Goal: Task Accomplishment & Management: Complete application form

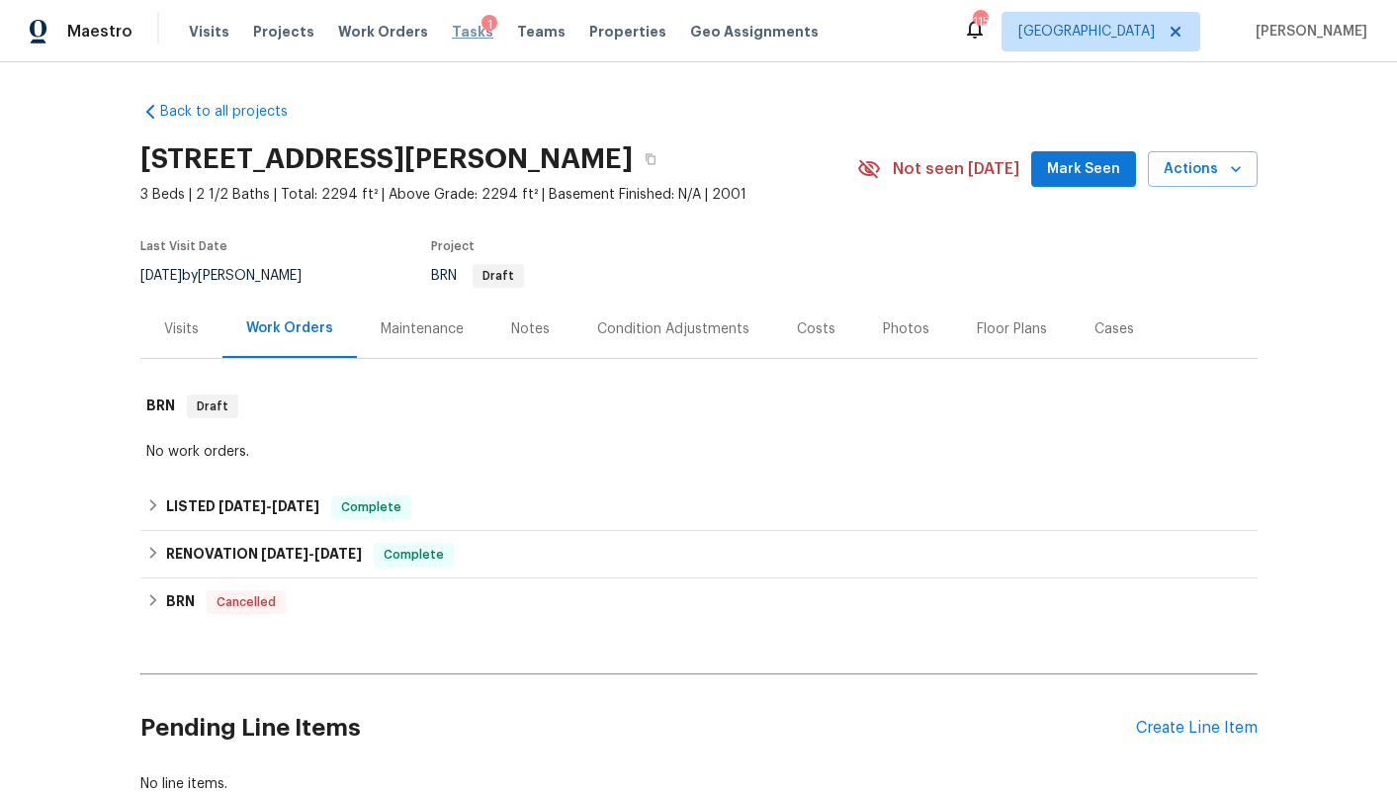
click at [452, 32] on span "Tasks" at bounding box center [473, 32] width 42 height 14
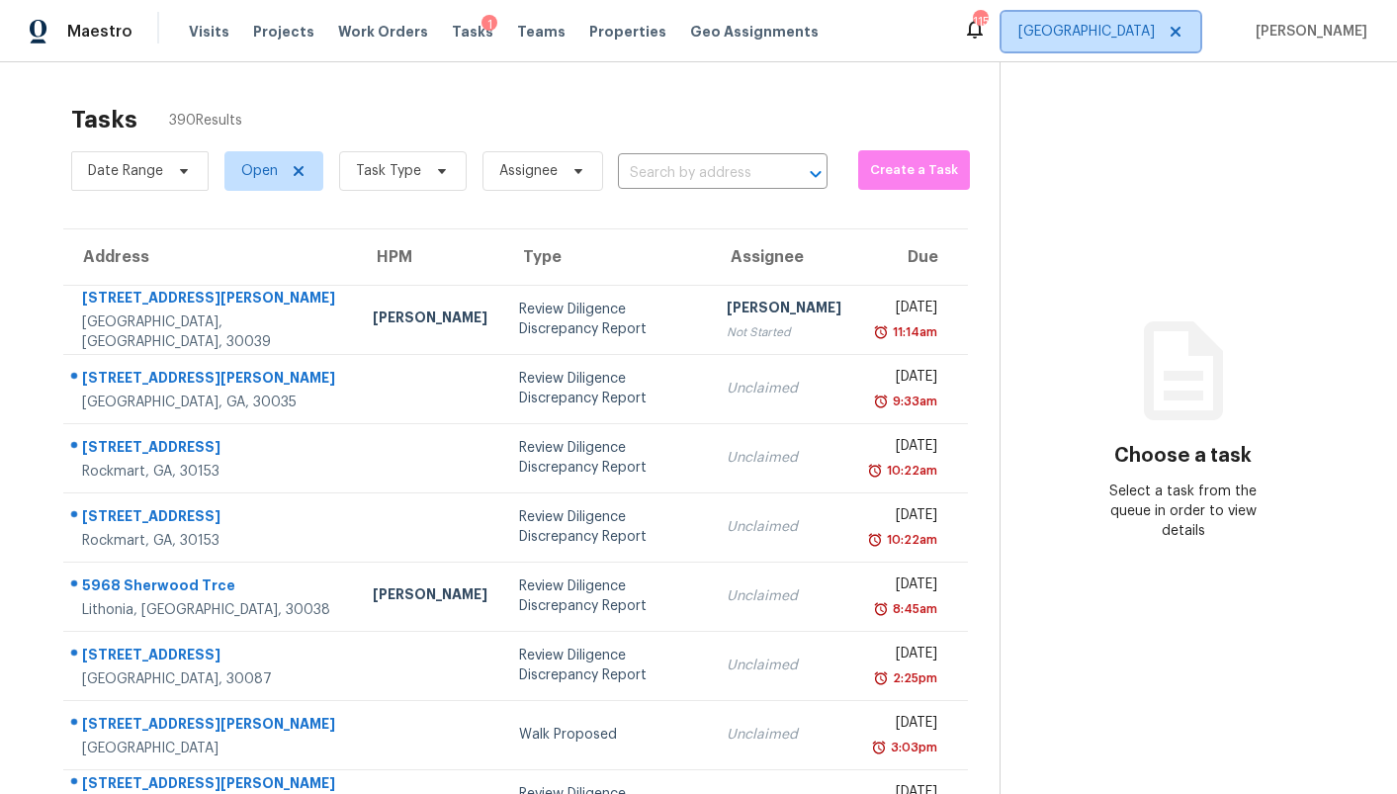
click at [1137, 39] on span "[GEOGRAPHIC_DATA]" at bounding box center [1086, 32] width 136 height 20
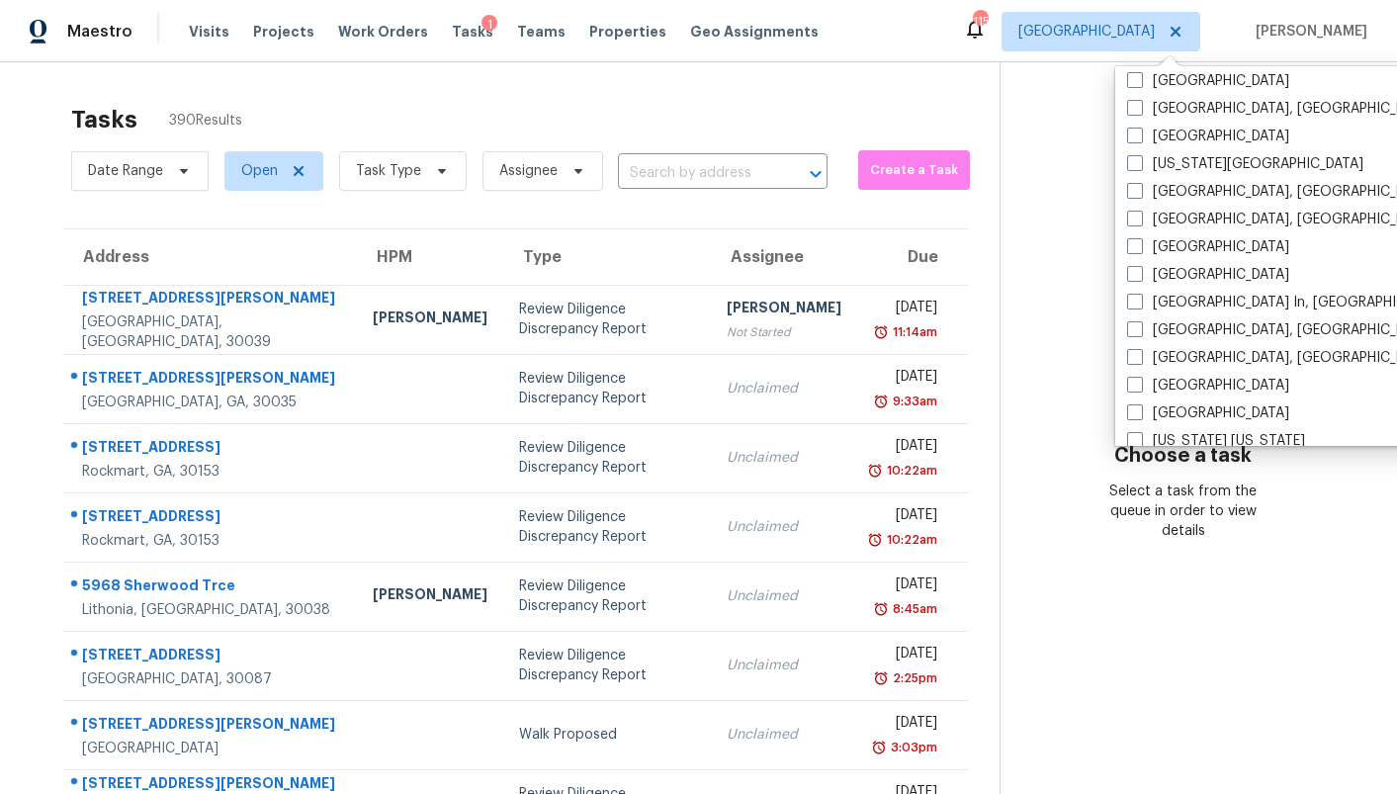
scroll to position [674, 0]
click at [1173, 127] on label "[GEOGRAPHIC_DATA]" at bounding box center [1208, 134] width 162 height 20
click at [1140, 127] on input "[GEOGRAPHIC_DATA]" at bounding box center [1133, 130] width 13 height 13
checkbox input "true"
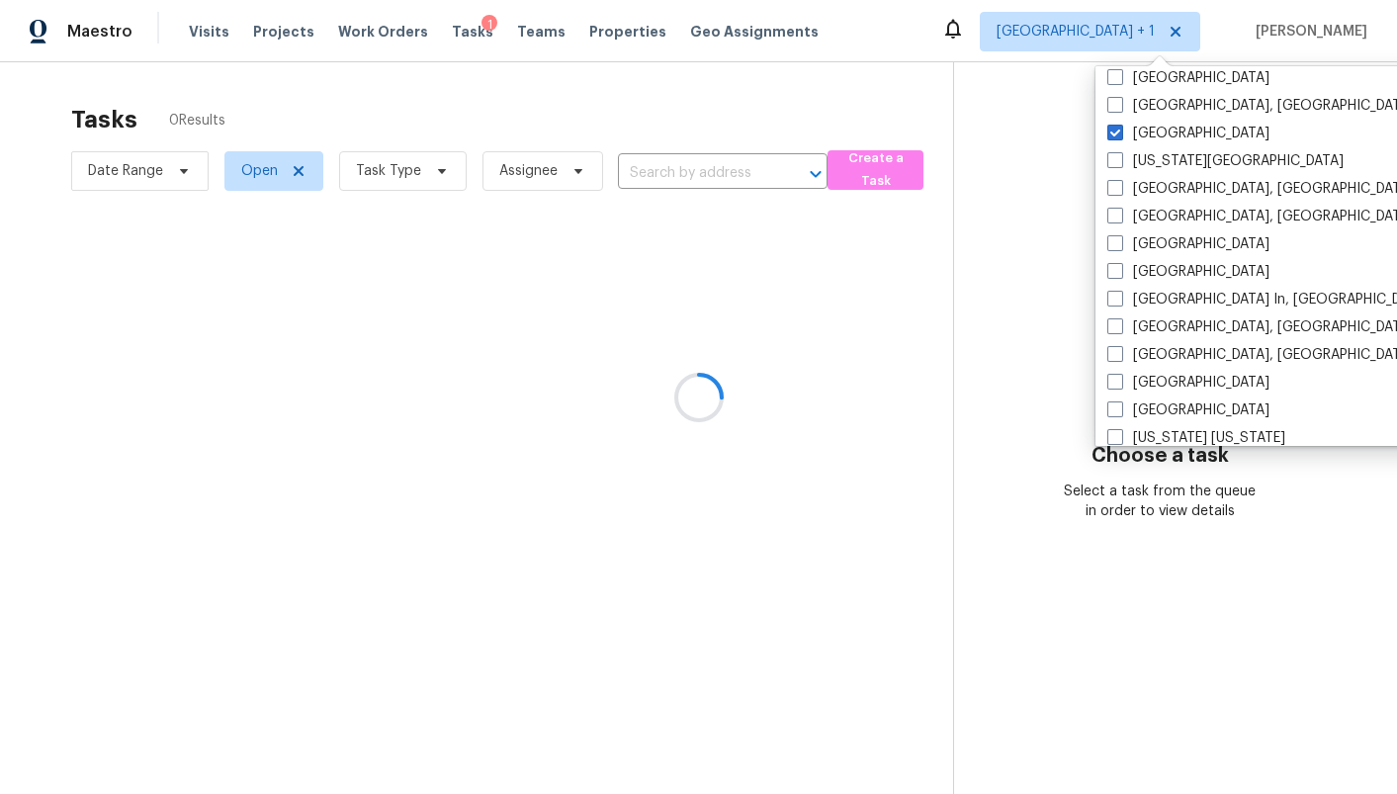
click at [836, 88] on div at bounding box center [698, 397] width 1397 height 794
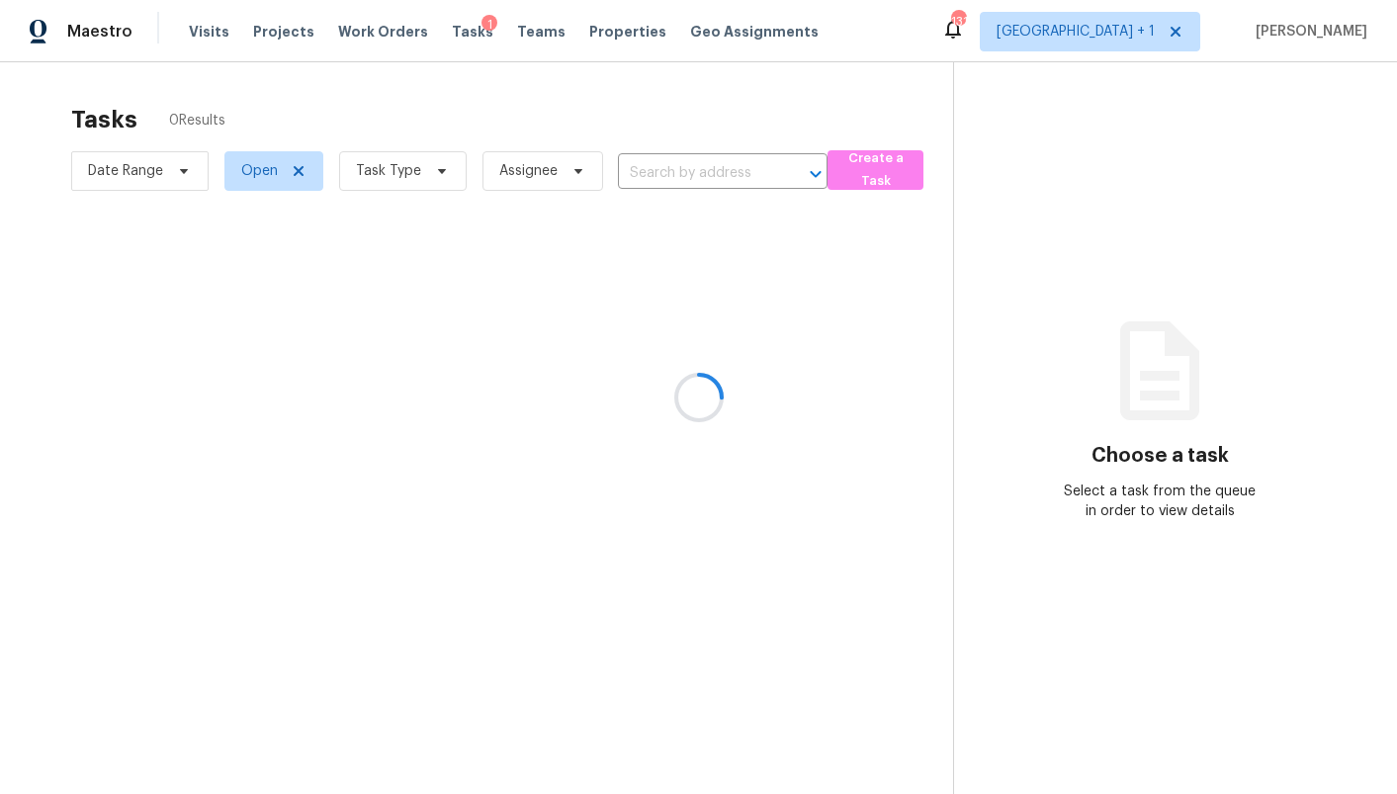
click at [884, 169] on div at bounding box center [698, 397] width 1397 height 794
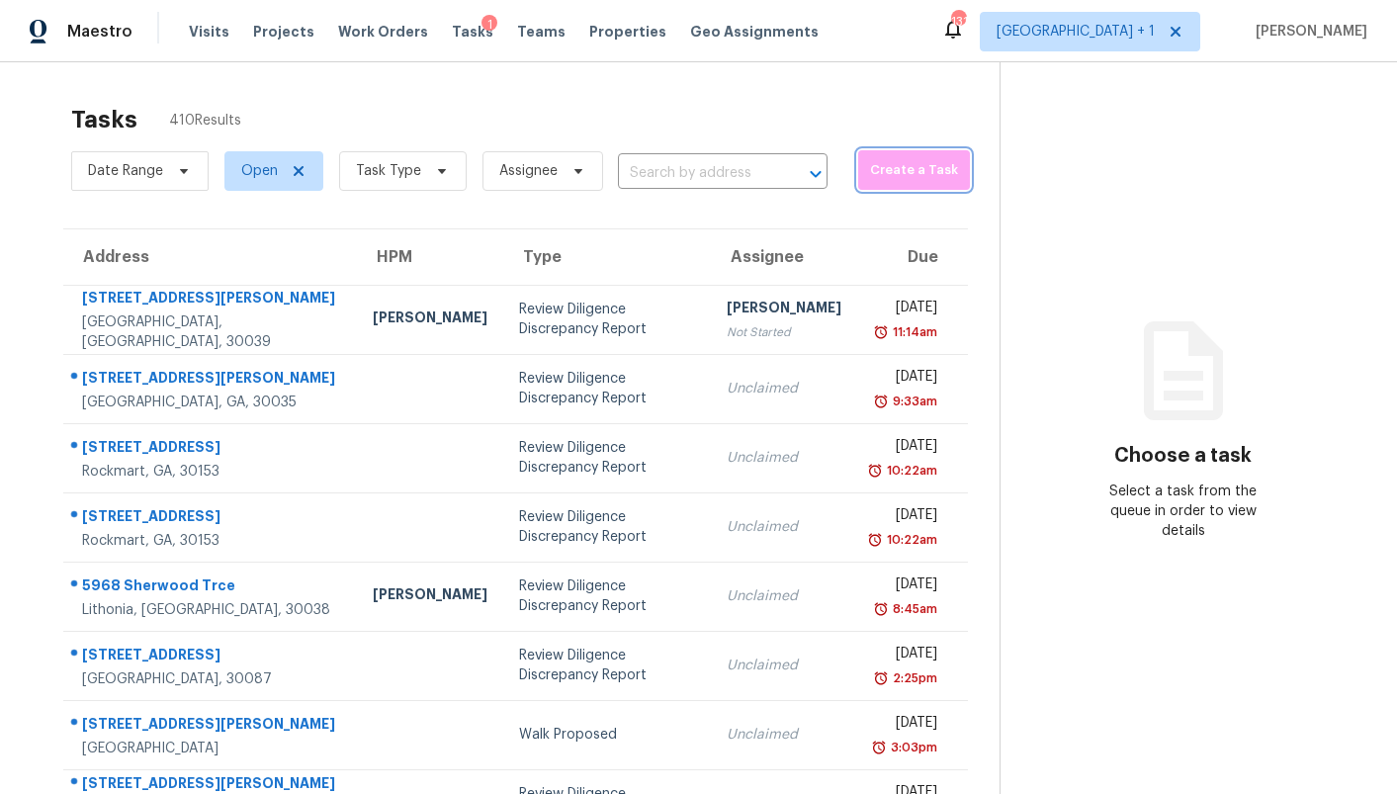
click at [884, 169] on span "Create a Task" at bounding box center [914, 170] width 92 height 23
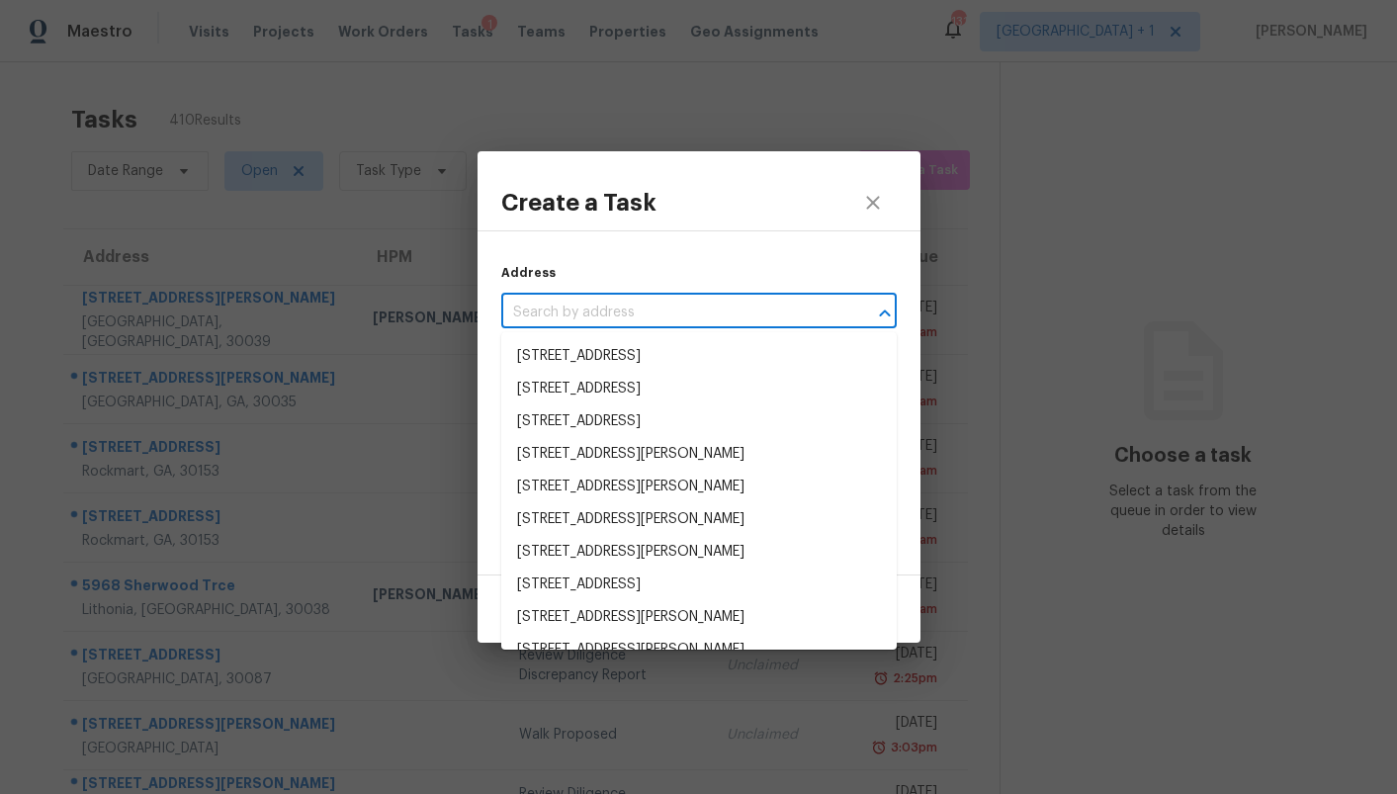
click at [722, 308] on input "text" at bounding box center [671, 313] width 340 height 31
paste input "[STREET_ADDRESS]"
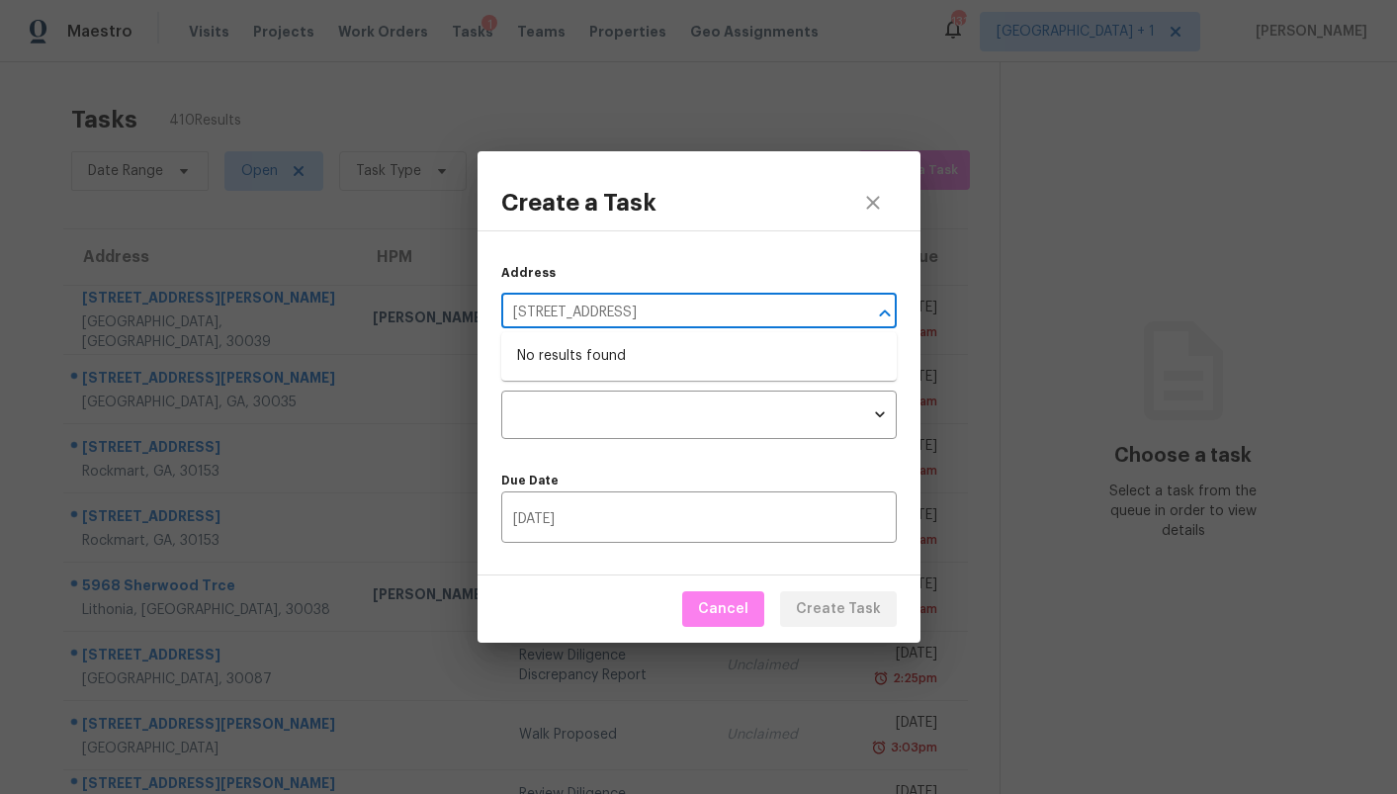
type input "[STREET_ADDRESS]"
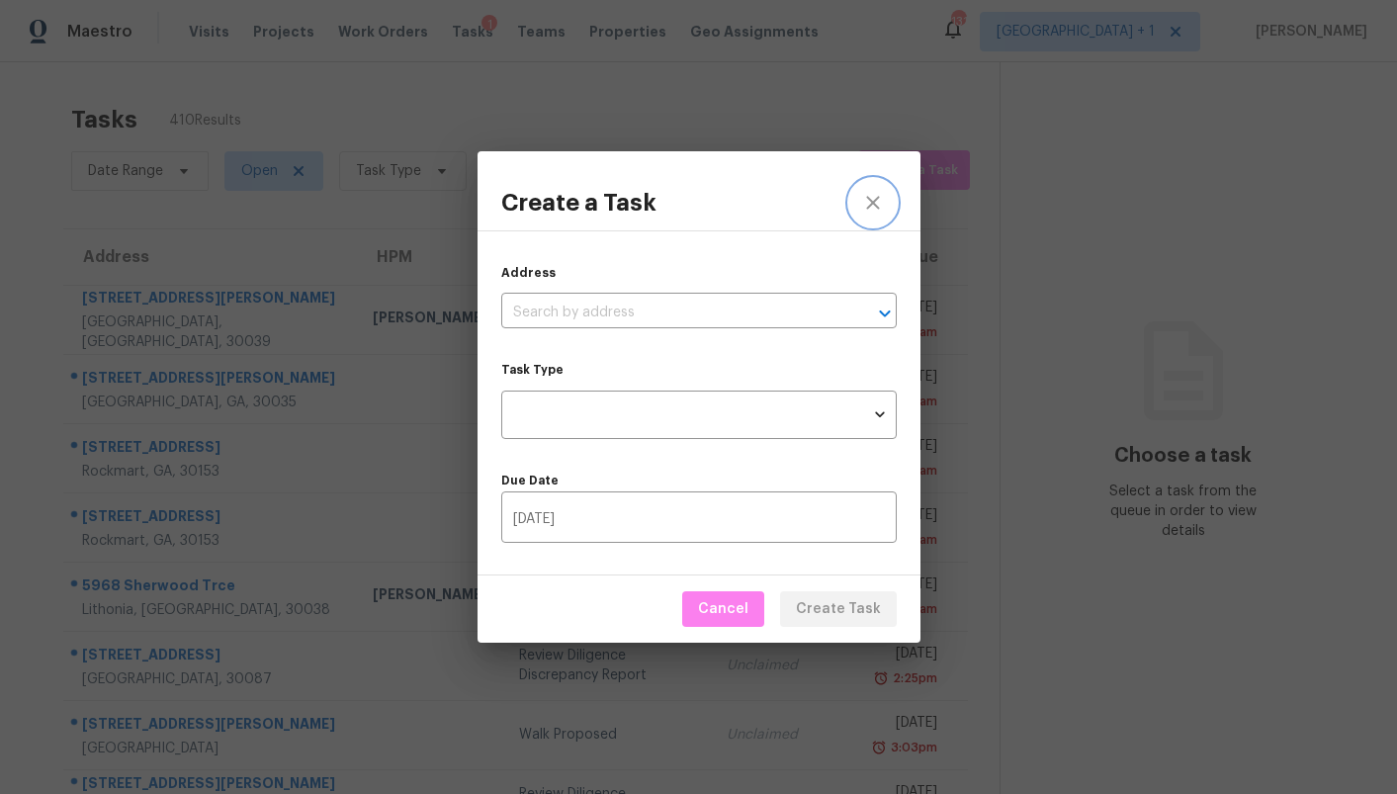
click at [881, 202] on icon "close" at bounding box center [873, 203] width 24 height 24
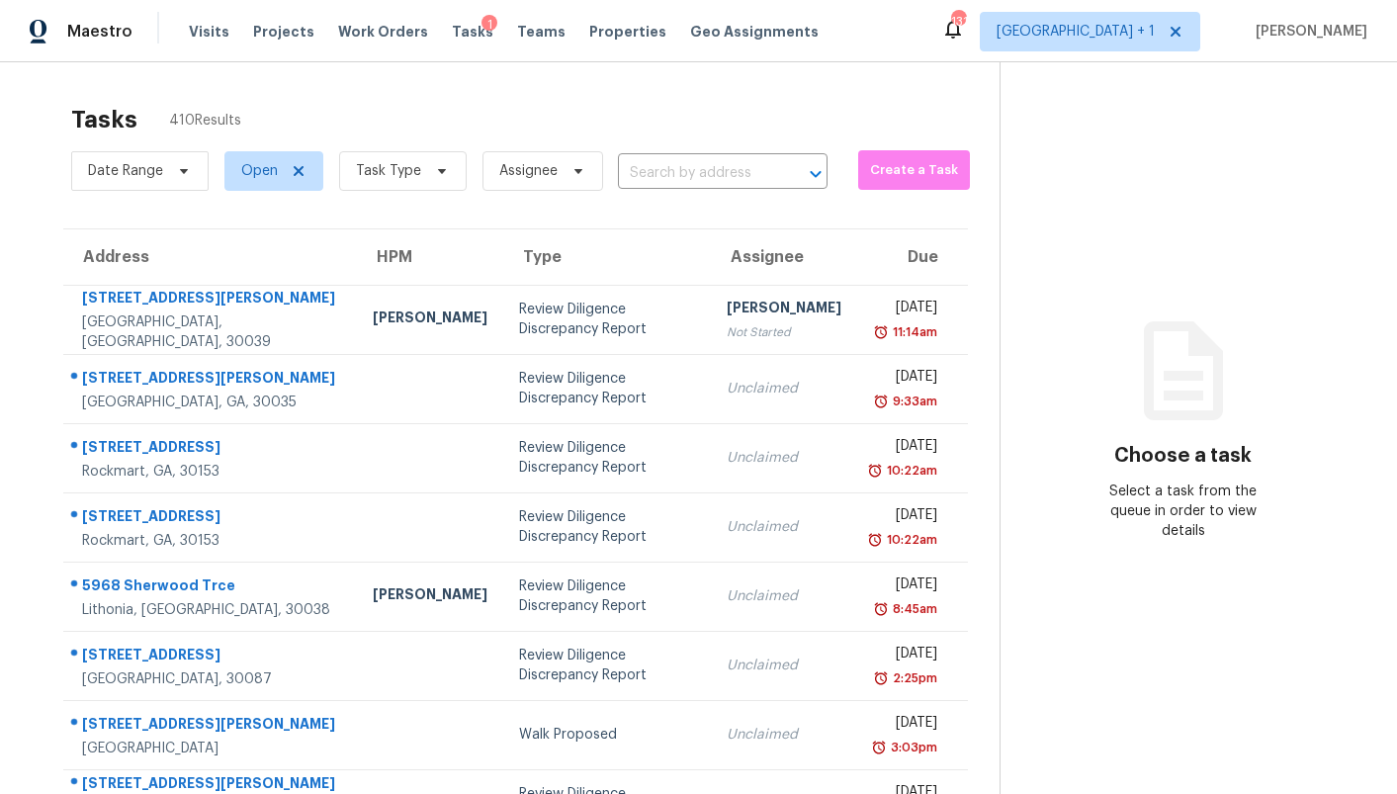
click at [1159, 141] on section "Choose a task Select a task from the queue in order to view details" at bounding box center [1182, 546] width 366 height 968
click at [876, 178] on span "Create a Task" at bounding box center [914, 170] width 92 height 23
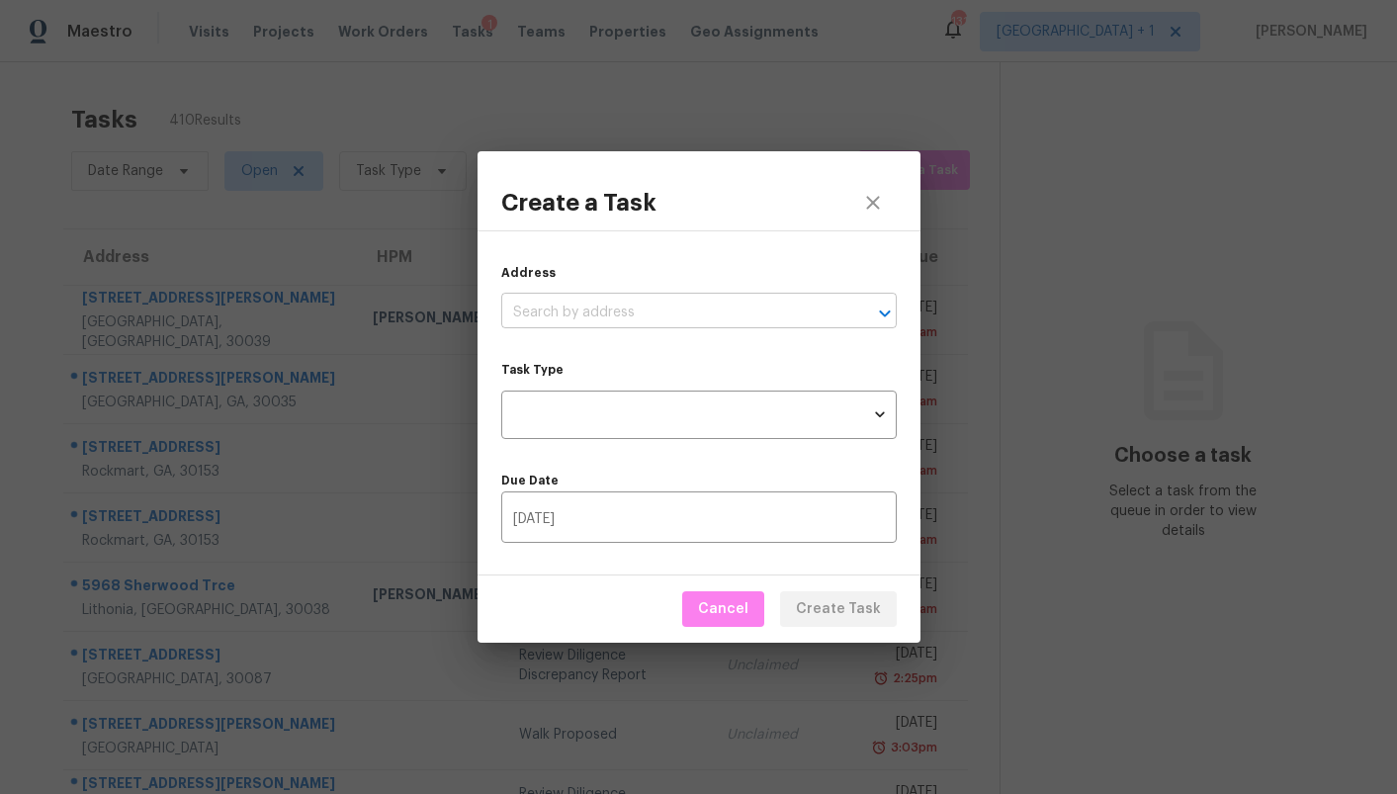
click at [633, 316] on input "text" at bounding box center [671, 313] width 340 height 31
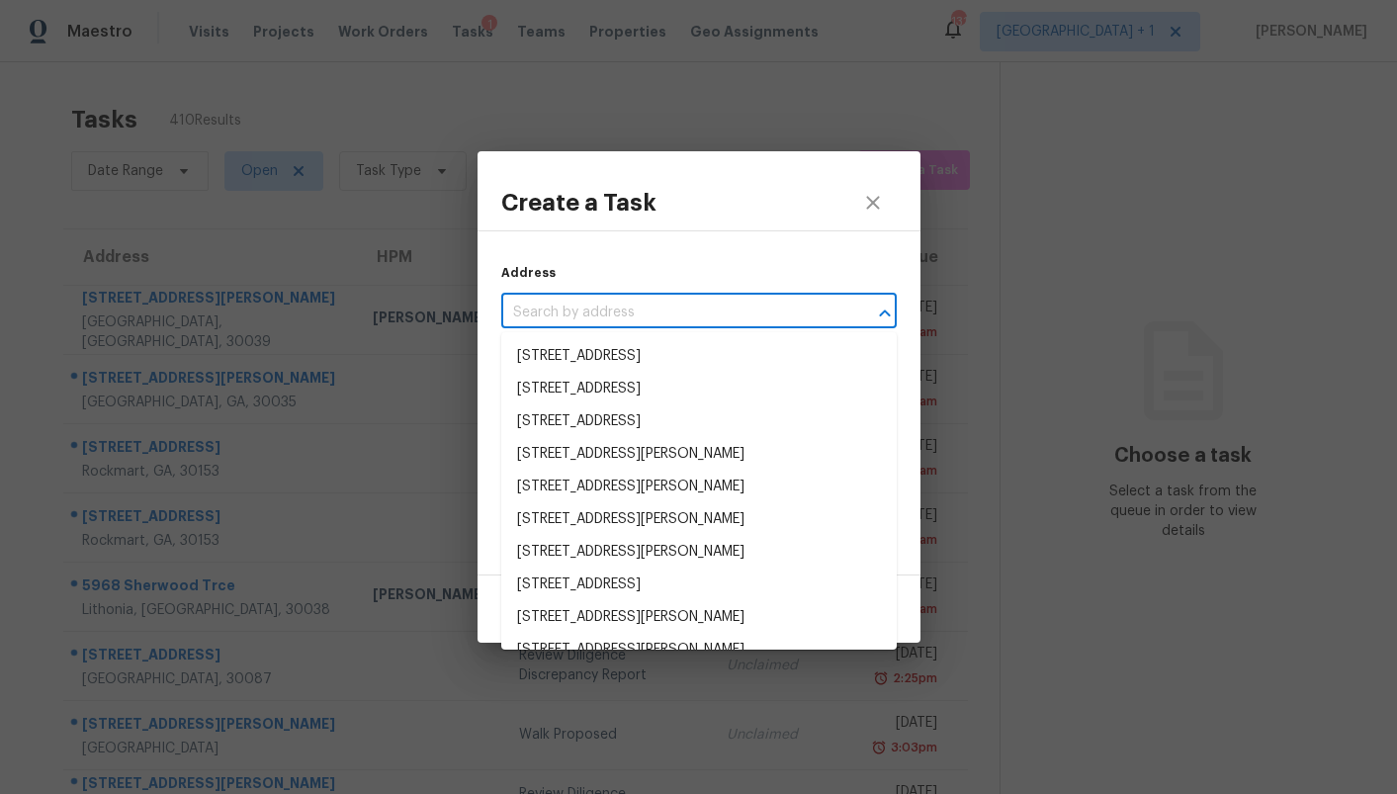
paste input "[STREET_ADDRESS]"
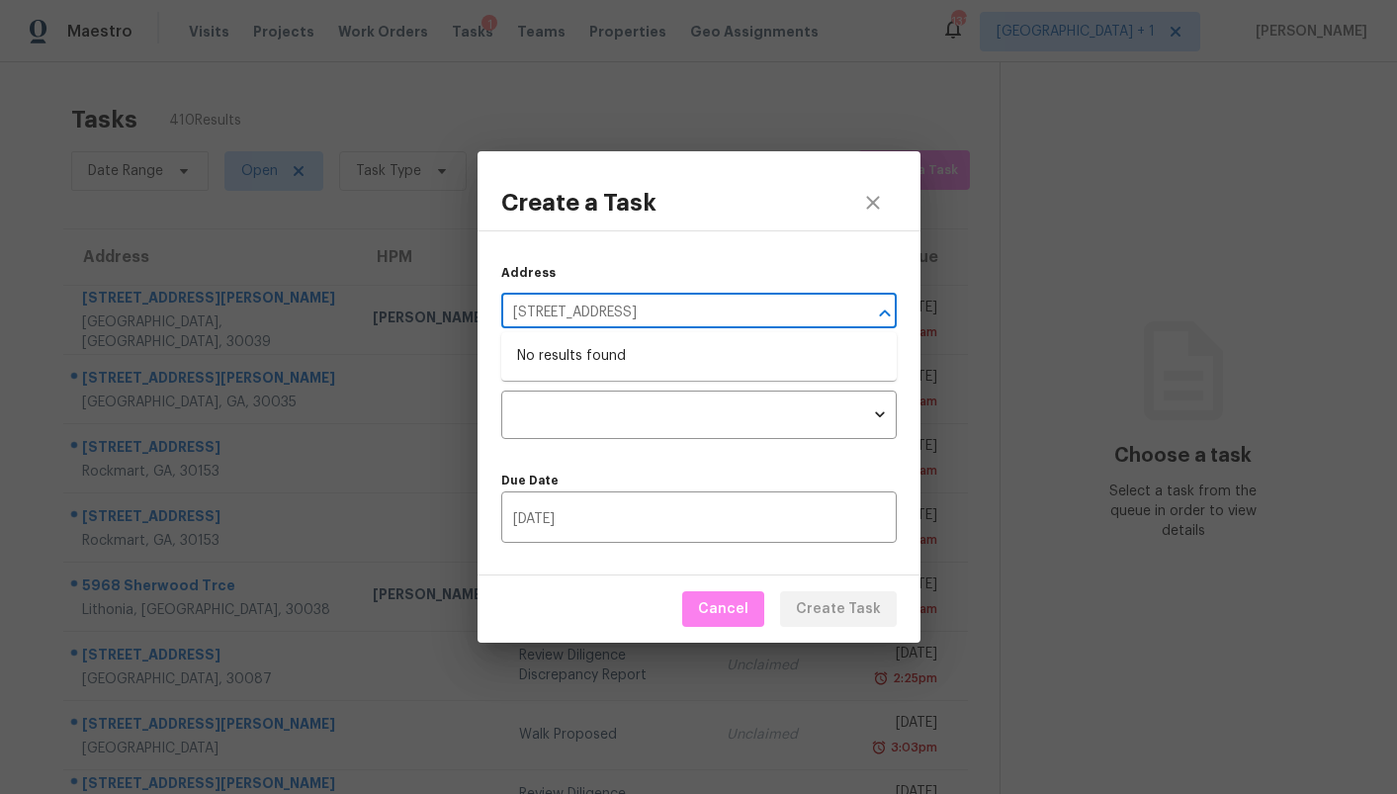
type input "[STREET_ADDRESS]"
click at [863, 208] on icon "close" at bounding box center [873, 203] width 24 height 24
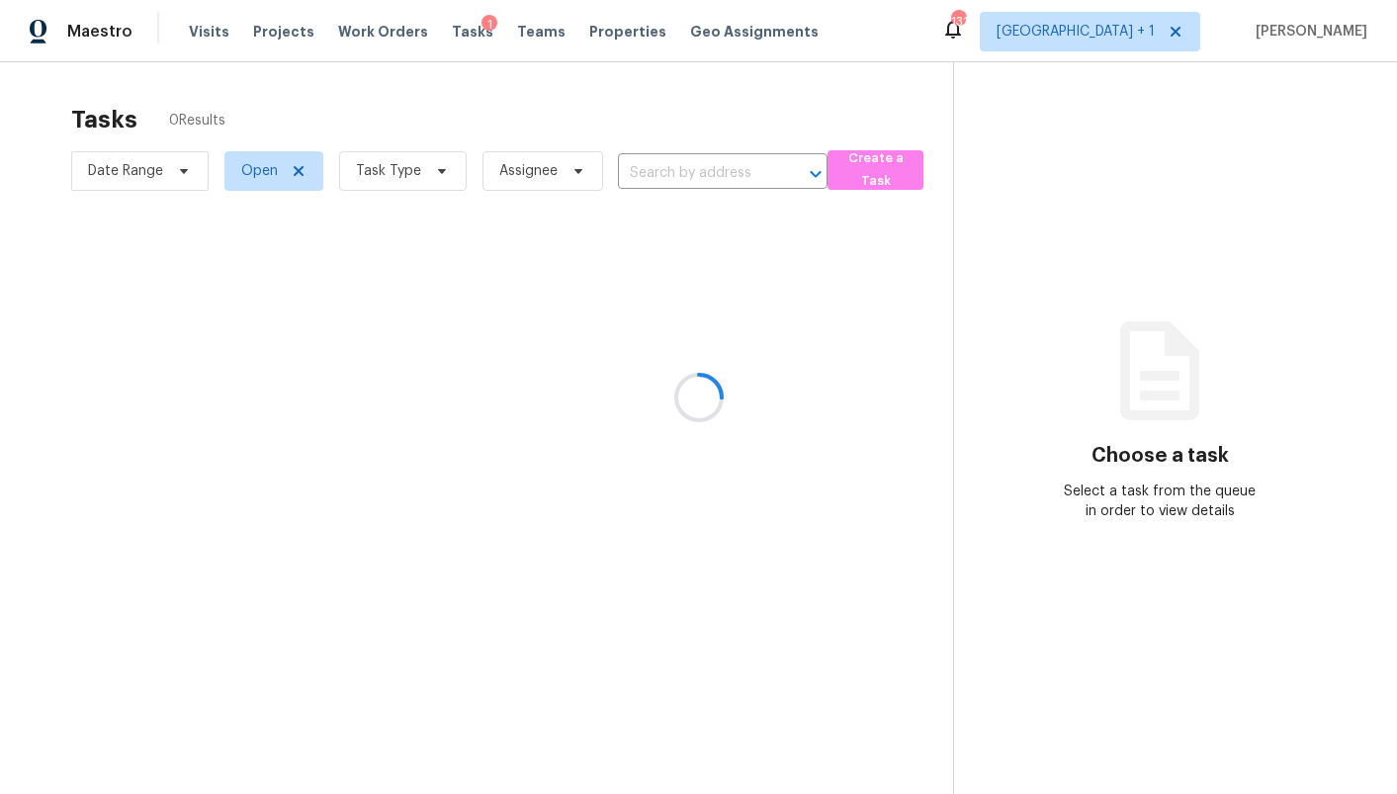
click at [1135, 21] on div at bounding box center [698, 397] width 1397 height 794
click at [1139, 37] on div at bounding box center [698, 397] width 1397 height 794
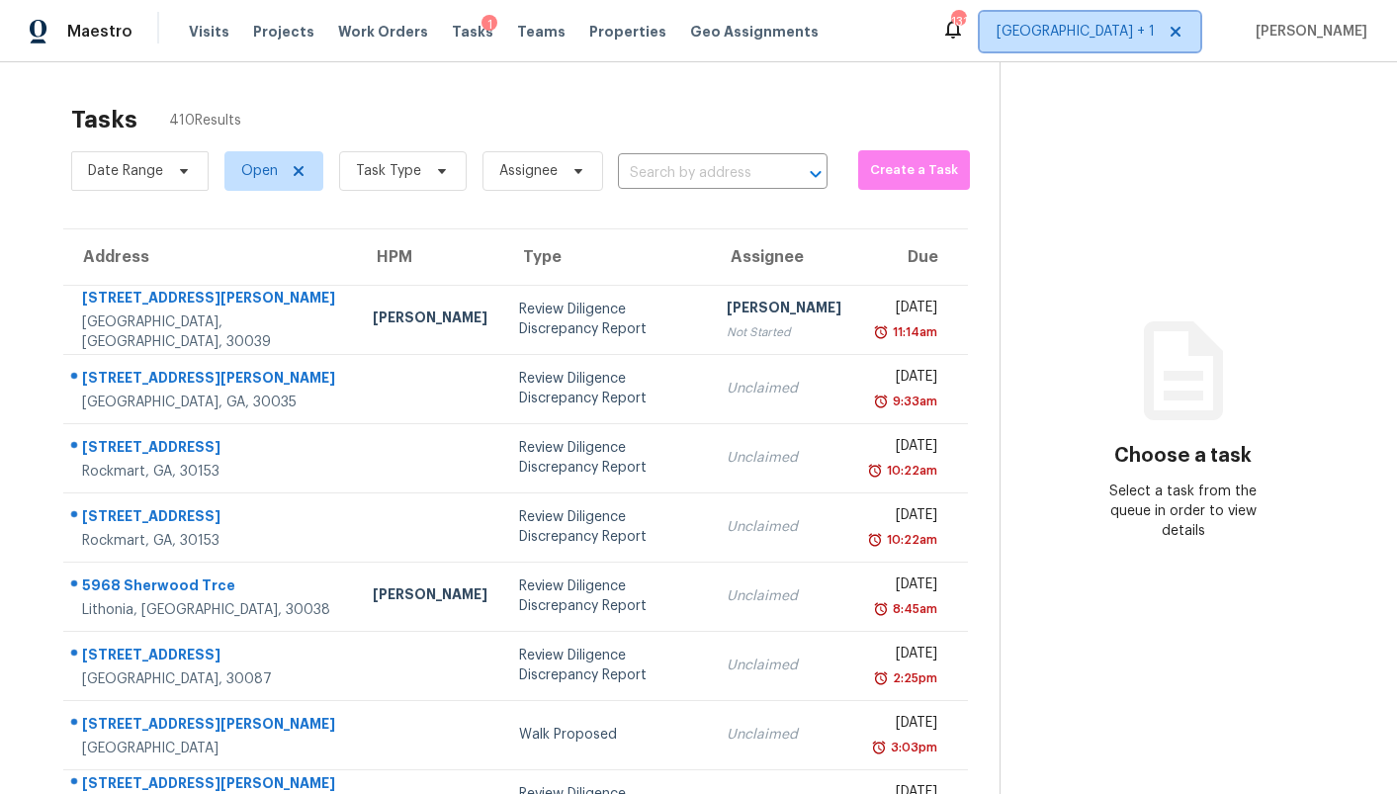
click at [1137, 37] on span "[GEOGRAPHIC_DATA] + 1" at bounding box center [1075, 32] width 158 height 20
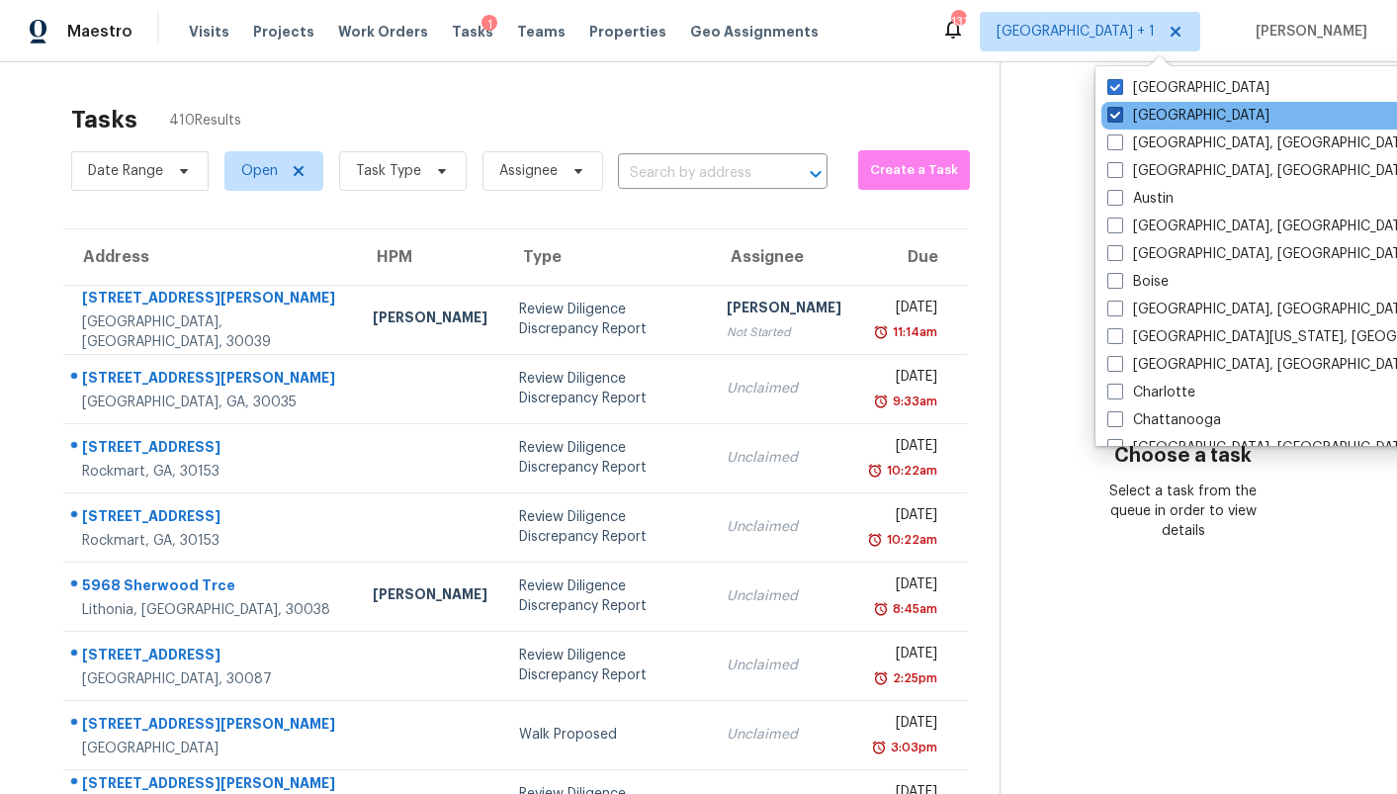
click at [1139, 115] on label "[GEOGRAPHIC_DATA]" at bounding box center [1188, 116] width 162 height 20
click at [1120, 115] on input "[GEOGRAPHIC_DATA]" at bounding box center [1113, 112] width 13 height 13
checkbox input "false"
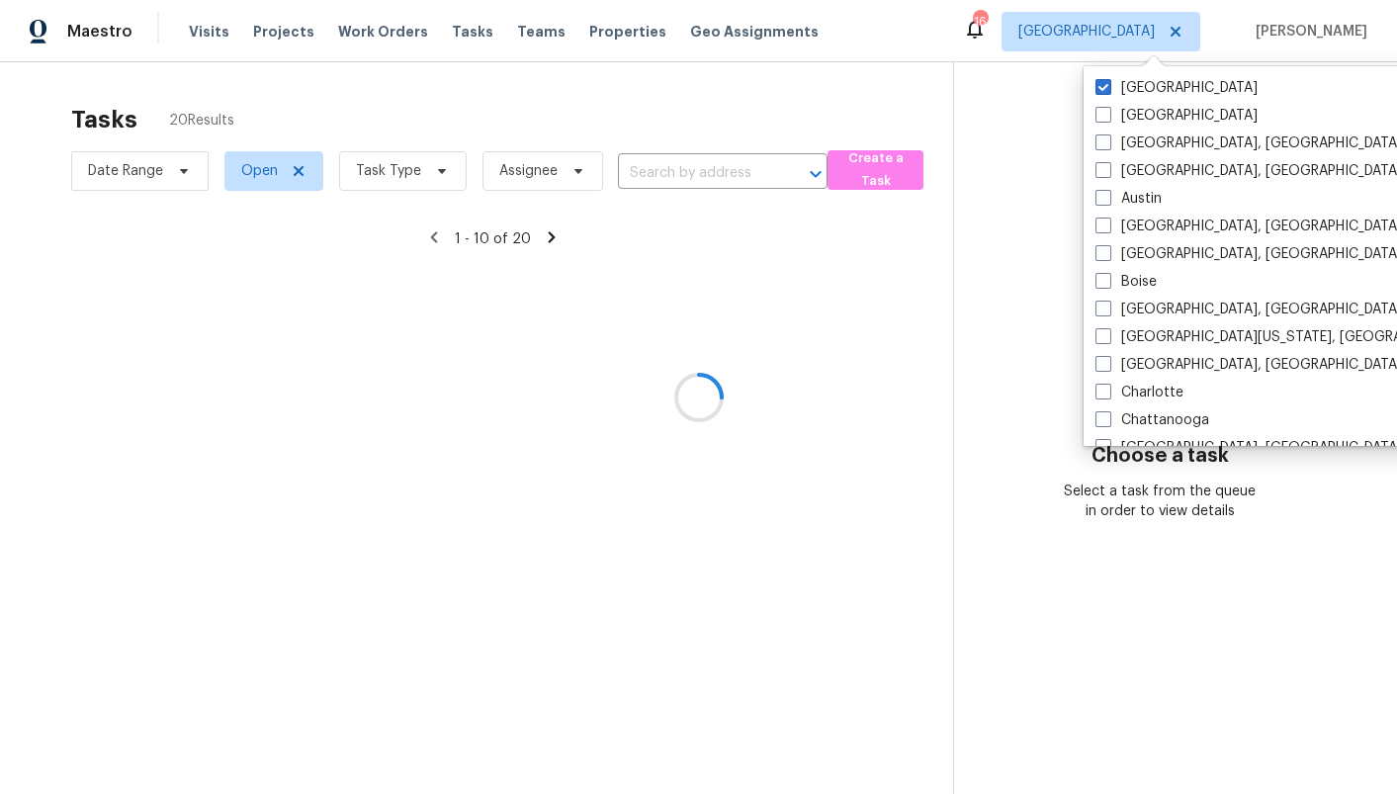
click at [921, 82] on div at bounding box center [698, 397] width 1397 height 794
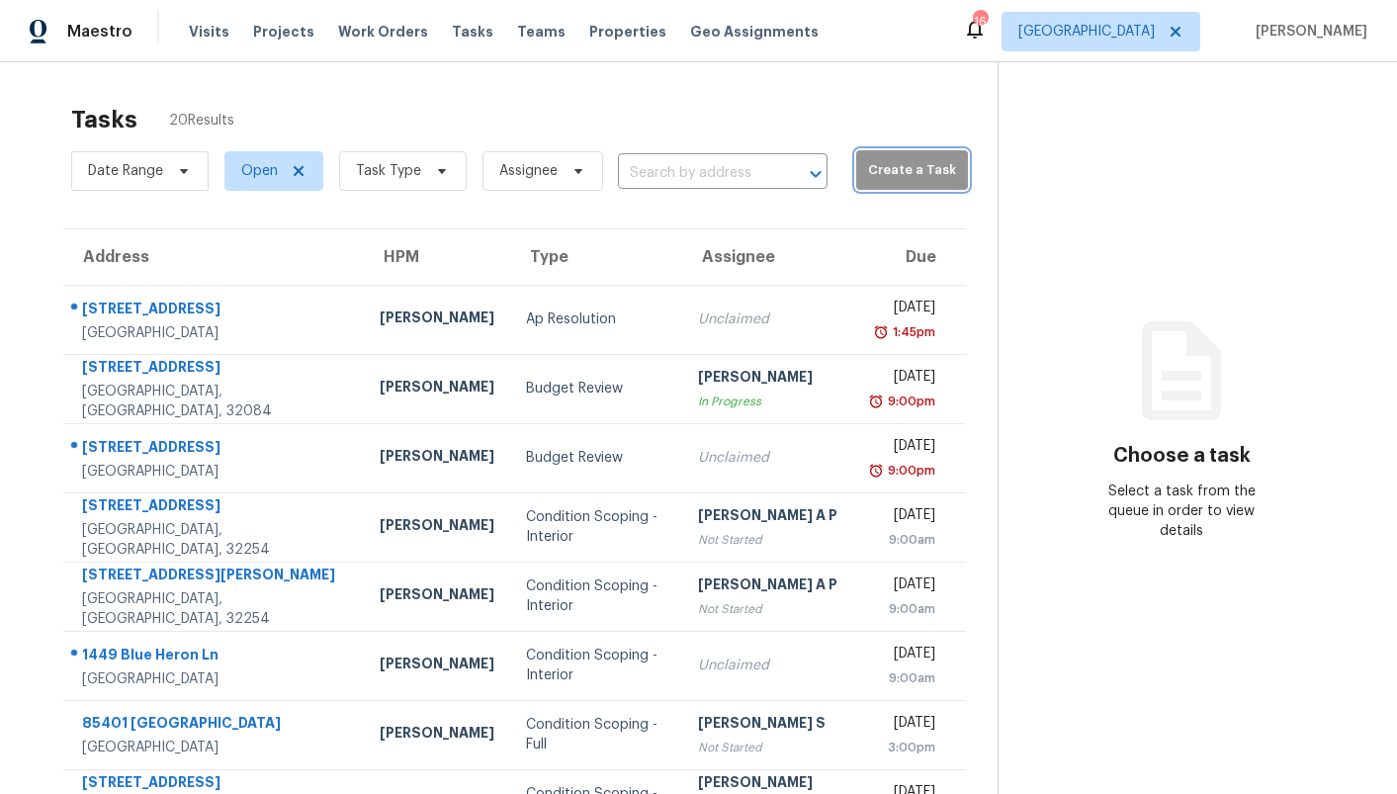
click at [885, 161] on span "Create a Task" at bounding box center [912, 170] width 92 height 23
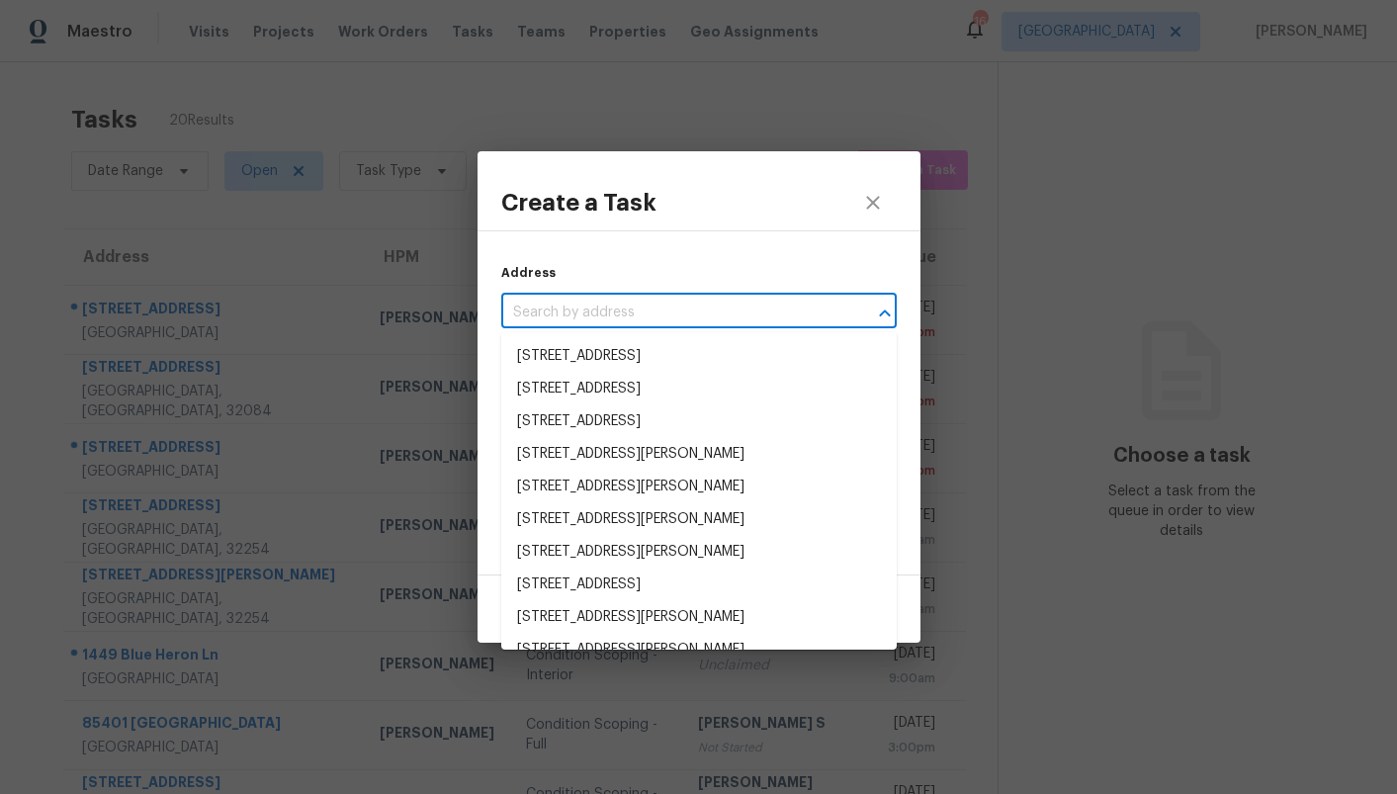
click at [644, 316] on input "text" at bounding box center [671, 313] width 340 height 31
paste input "[STREET_ADDRESS]"
type input "[STREET_ADDRESS]"
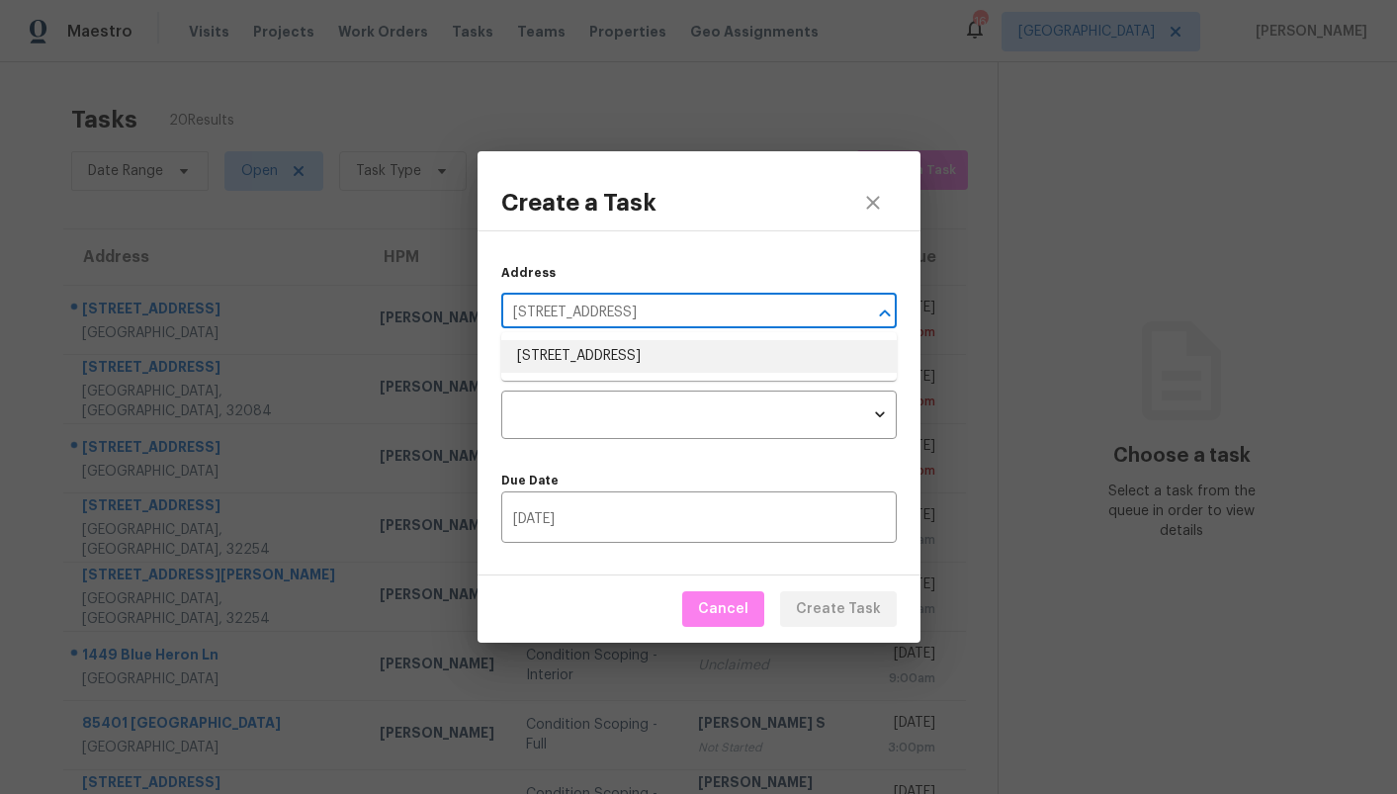
click at [630, 354] on li "[STREET_ADDRESS]" at bounding box center [698, 356] width 395 height 33
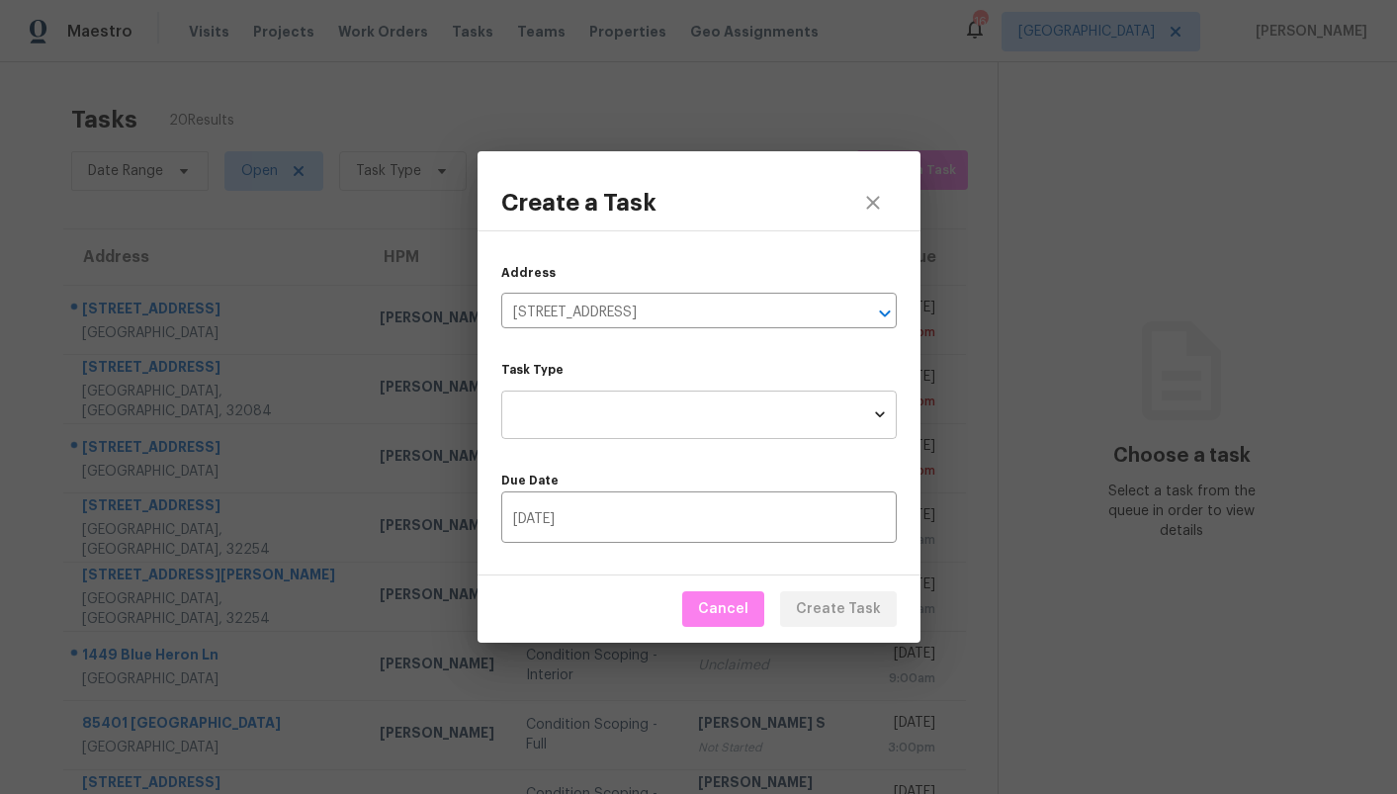
click at [616, 416] on body "Maestro Visits Projects Work Orders Tasks Teams Properties Geo Assignments 16 J…" at bounding box center [698, 397] width 1397 height 794
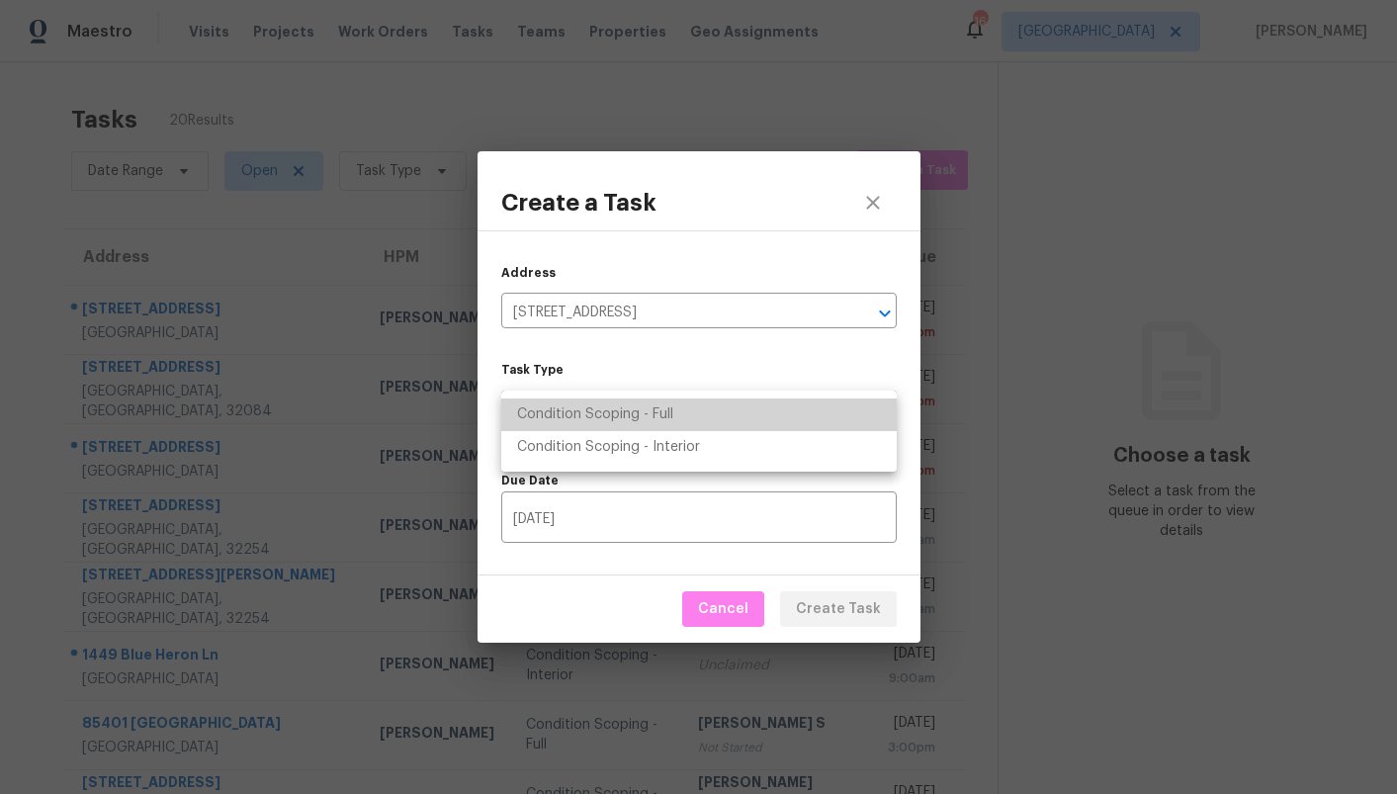
click at [615, 416] on li "Condition Scoping - Full" at bounding box center [698, 414] width 395 height 33
type input "virtual_full_assessment"
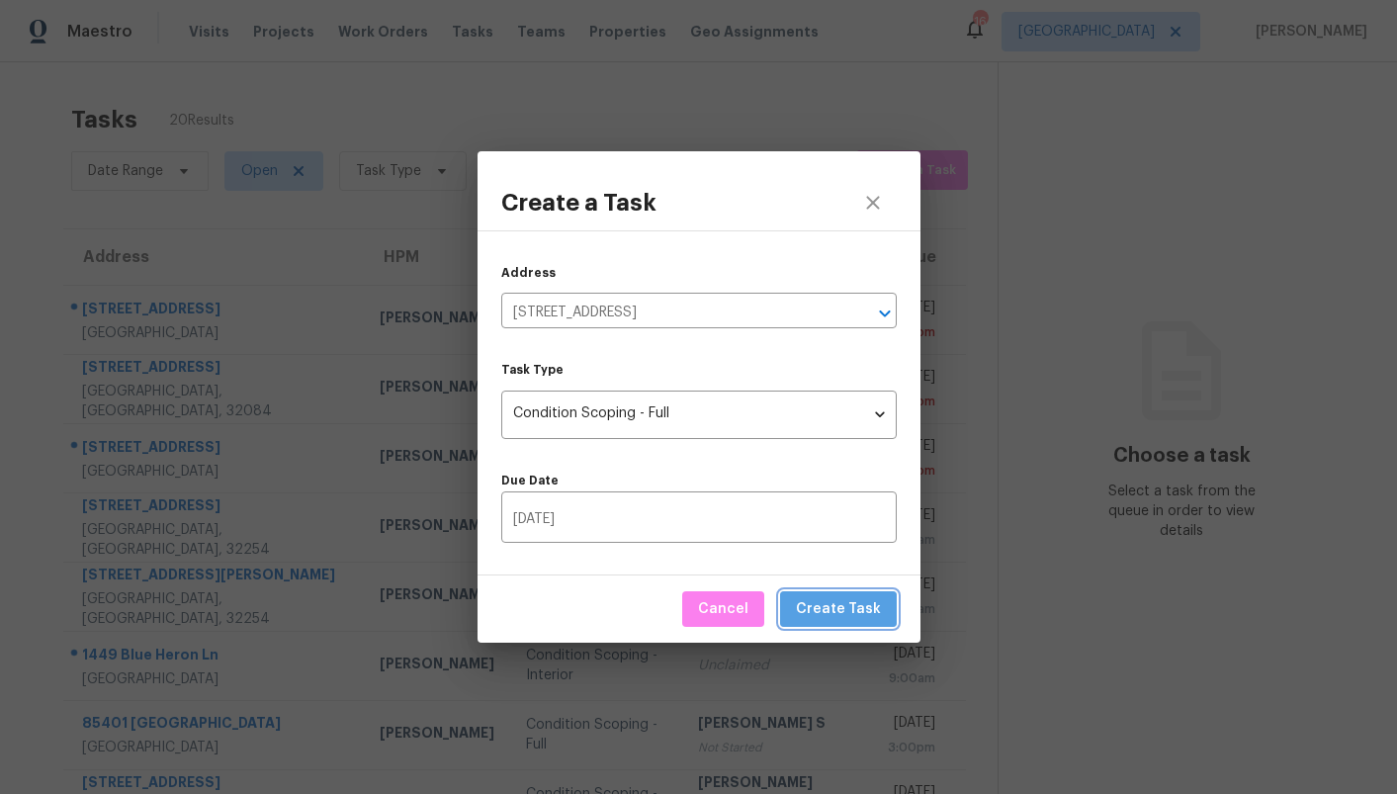
click at [858, 616] on span "Create Task" at bounding box center [838, 609] width 85 height 25
